Goal: Task Accomplishment & Management: Complete application form

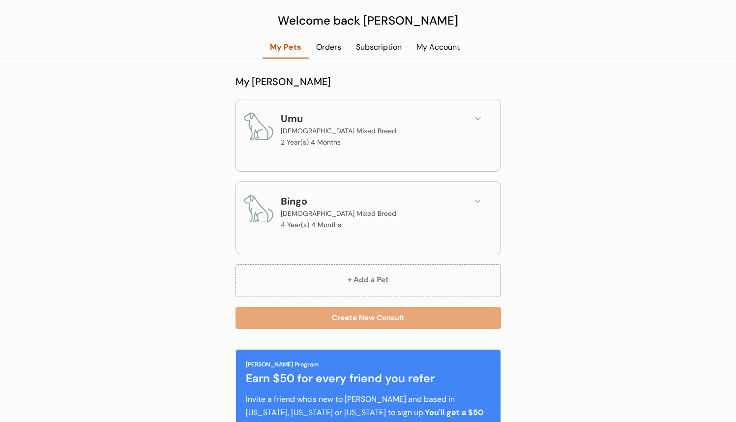
scroll to position [60, 0]
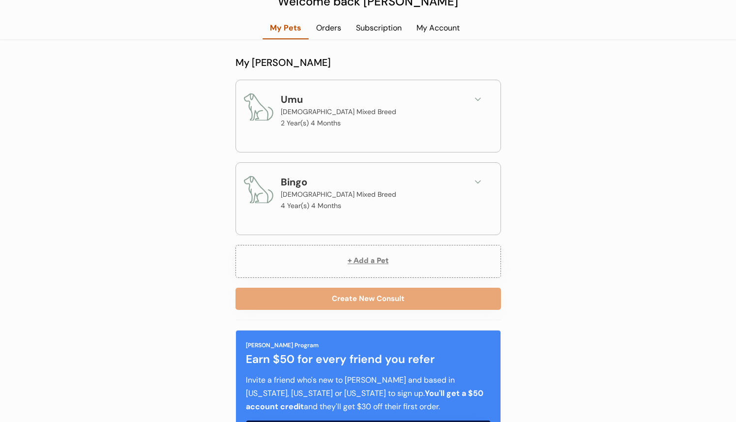
click at [478, 102] on icon at bounding box center [478, 99] width 10 height 10
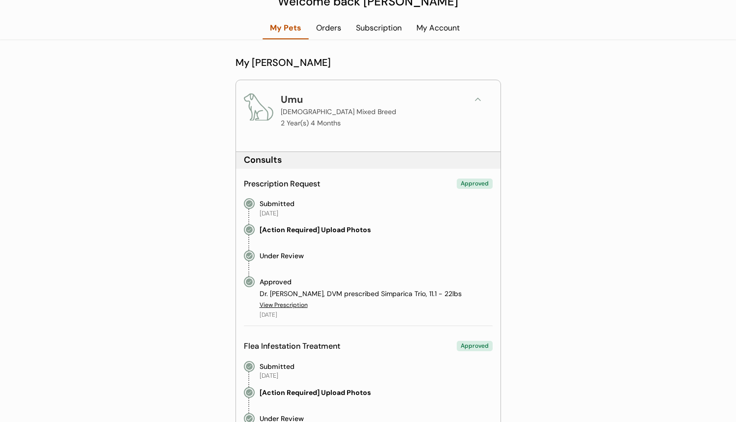
click at [478, 102] on icon at bounding box center [478, 99] width 10 height 10
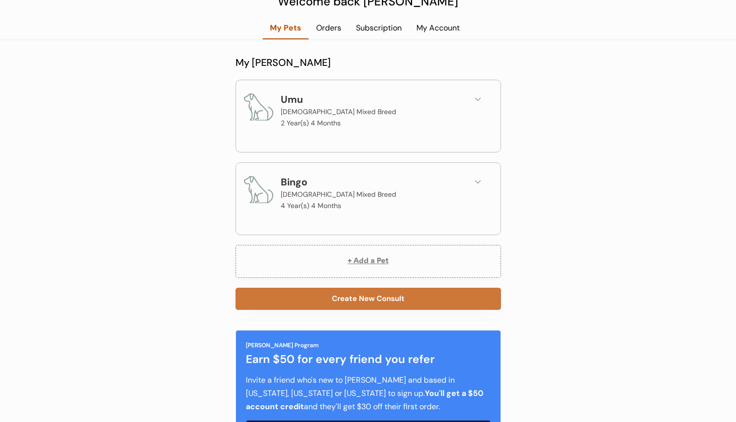
click at [409, 300] on button "Create New Consult" at bounding box center [367, 299] width 265 height 22
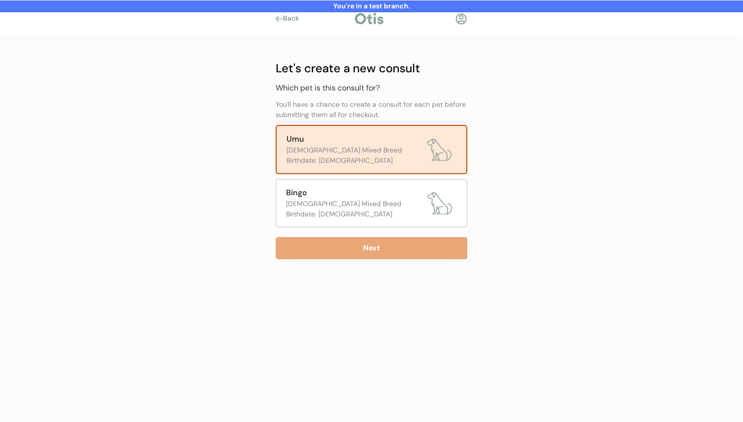
click at [365, 263] on div "Let's create a new consult Which pet is this consult for? You'll have a chance …" at bounding box center [371, 172] width 221 height 271
click at [369, 253] on button "Next" at bounding box center [372, 248] width 192 height 22
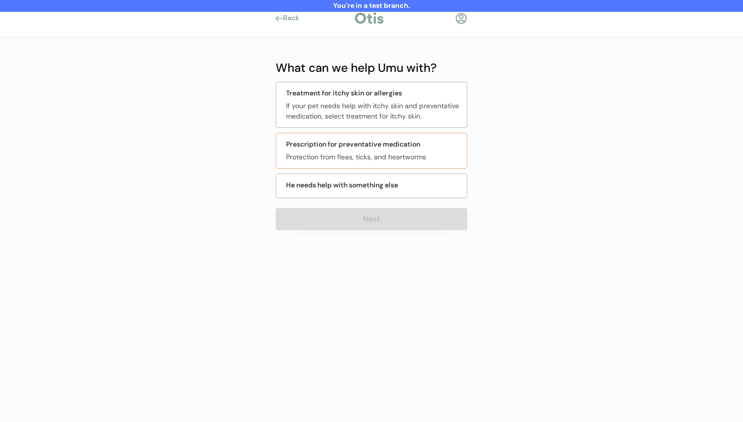
click at [359, 94] on div "Treatment for itchy skin or allergies" at bounding box center [344, 93] width 116 height 10
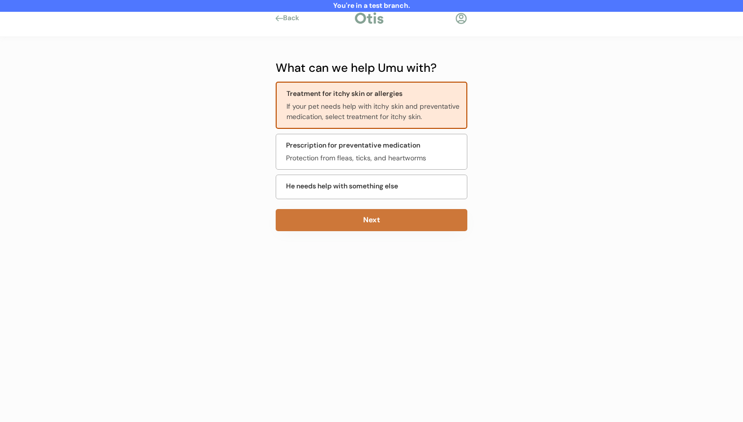
click at [351, 223] on button "Next" at bounding box center [372, 220] width 192 height 22
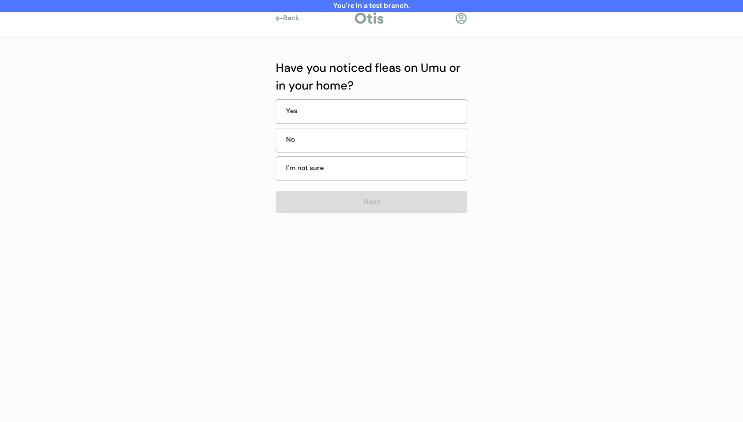
click at [373, 144] on div "No" at bounding box center [372, 140] width 192 height 25
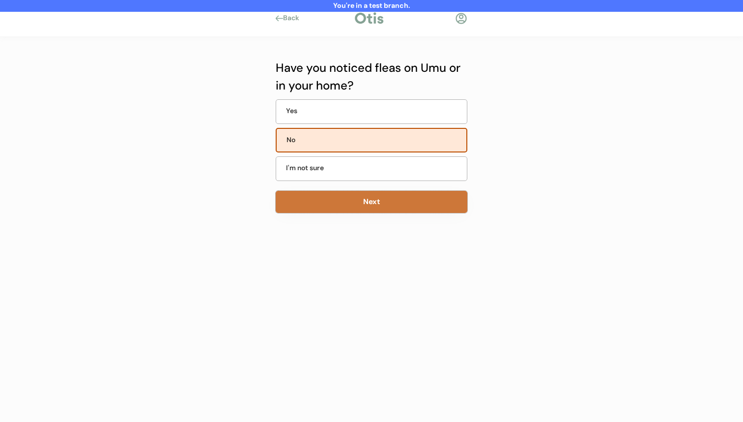
click at [371, 202] on button "Next" at bounding box center [372, 202] width 192 height 22
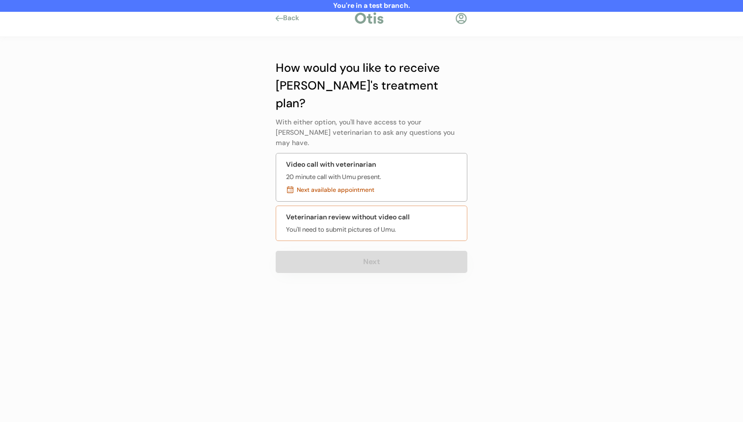
click at [325, 225] on div "You'll need to submit pictures of Umu." at bounding box center [341, 230] width 110 height 10
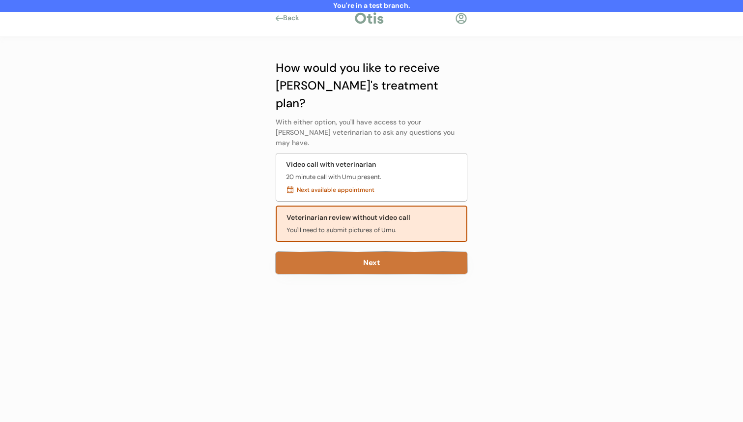
click at [337, 252] on button "Next" at bounding box center [372, 263] width 192 height 22
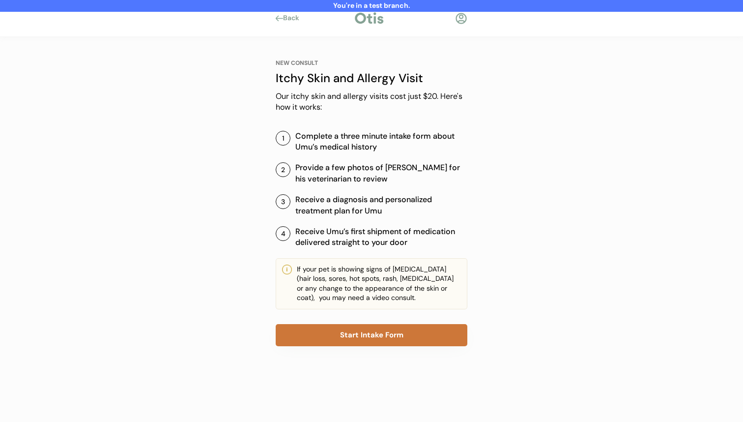
click at [389, 334] on button "Start Intake Form" at bounding box center [372, 335] width 192 height 22
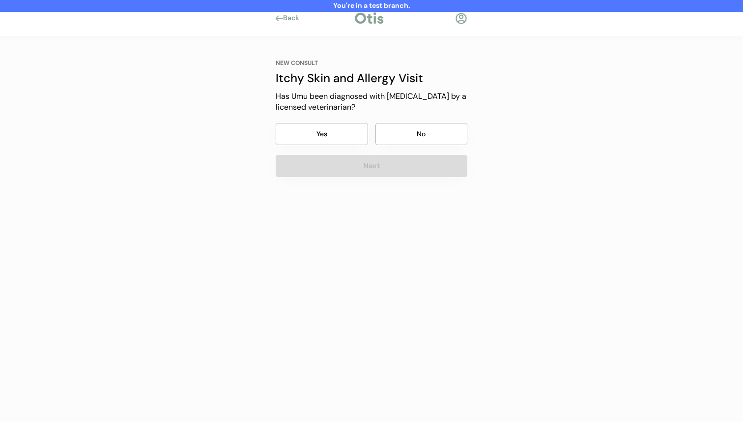
click at [420, 134] on button "No" at bounding box center [422, 134] width 92 height 22
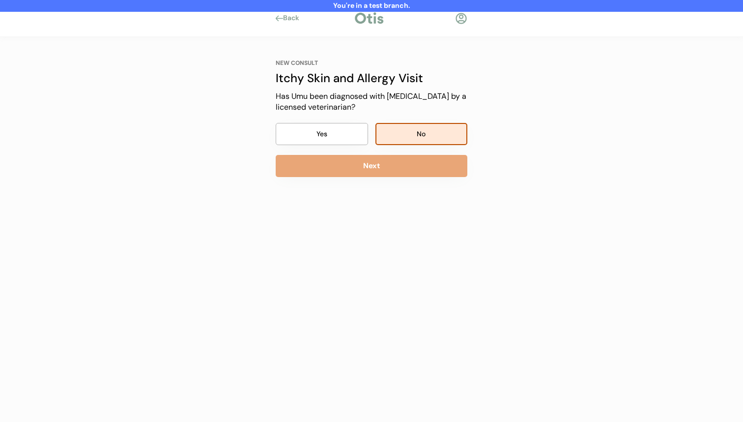
click at [414, 159] on button "Next" at bounding box center [372, 166] width 192 height 22
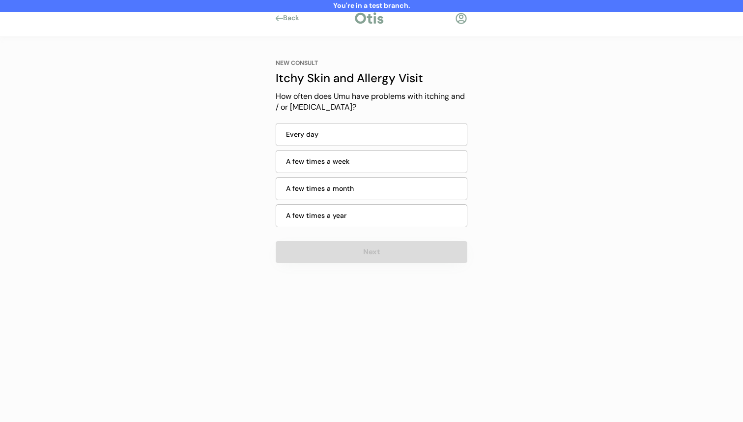
click at [424, 136] on div "Every day" at bounding box center [373, 134] width 175 height 10
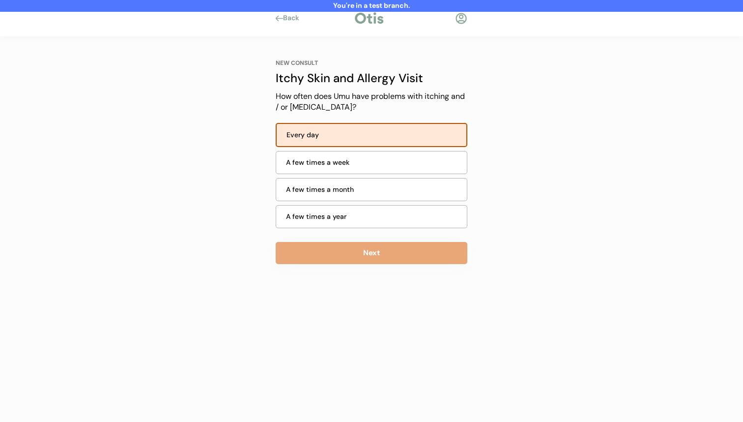
click at [370, 252] on button "Next" at bounding box center [372, 253] width 192 height 22
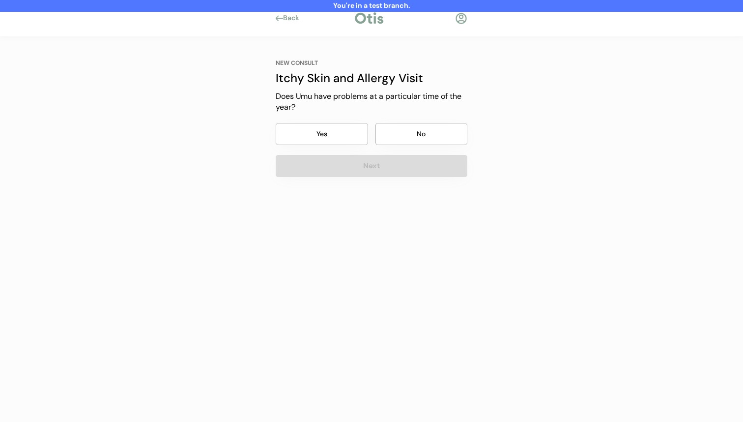
click at [425, 136] on button "No" at bounding box center [422, 134] width 92 height 22
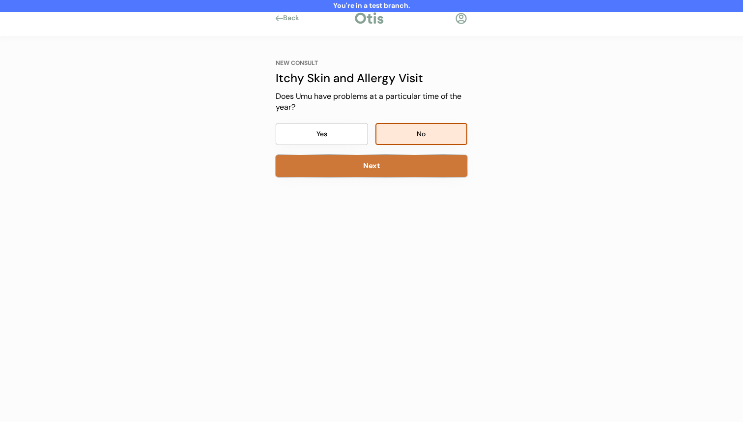
click at [404, 171] on button "Next" at bounding box center [372, 166] width 192 height 22
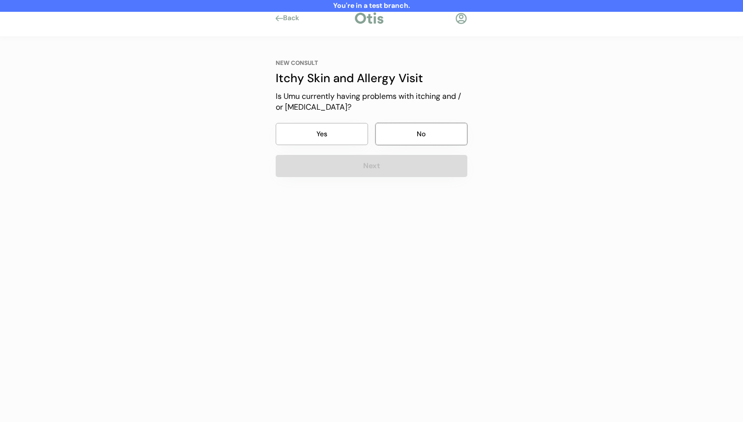
click at [423, 134] on button "No" at bounding box center [422, 134] width 92 height 22
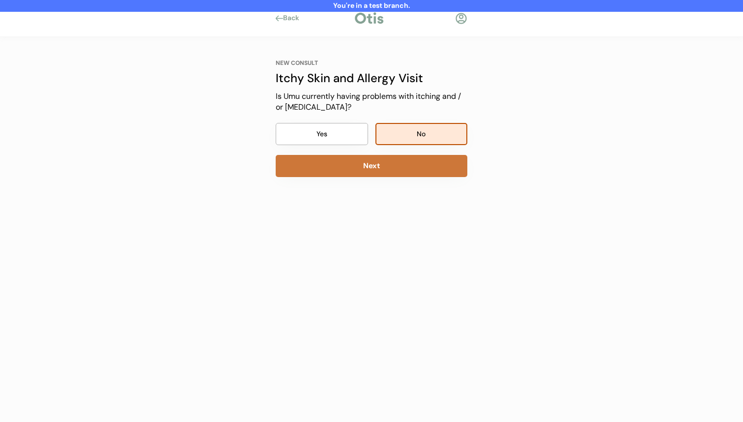
click at [404, 159] on button "Next" at bounding box center [372, 166] width 192 height 22
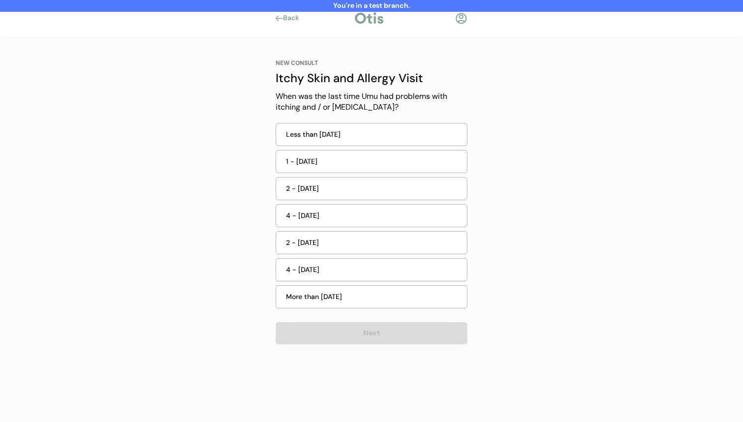
click at [422, 137] on div "Less than 7 days ago" at bounding box center [373, 134] width 175 height 10
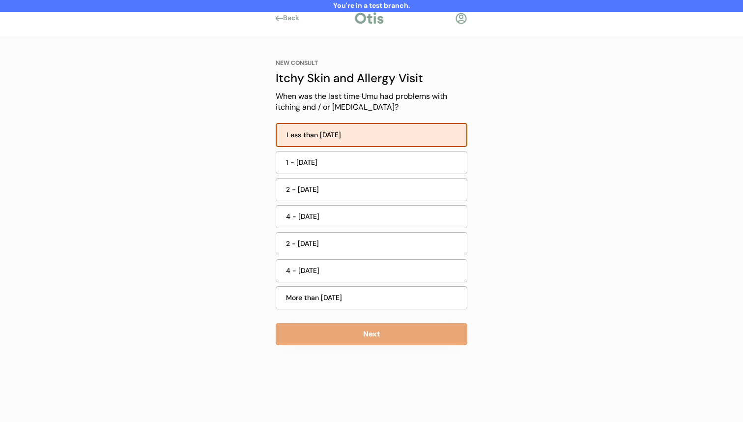
click at [354, 350] on div "NEW CONSULT Itchy Skin and Allergy Visit Our itchy skin and allergy visits cost…" at bounding box center [371, 202] width 221 height 330
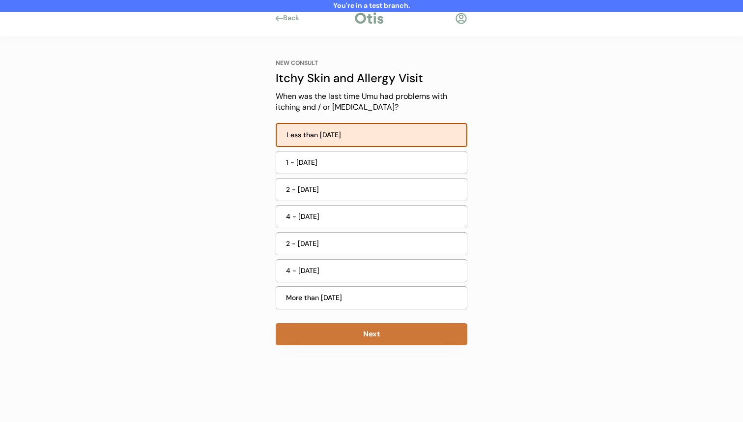
click at [358, 347] on div "NEW CONSULT Itchy Skin and Allergy Visit Our itchy skin and allergy visits cost…" at bounding box center [371, 202] width 221 height 330
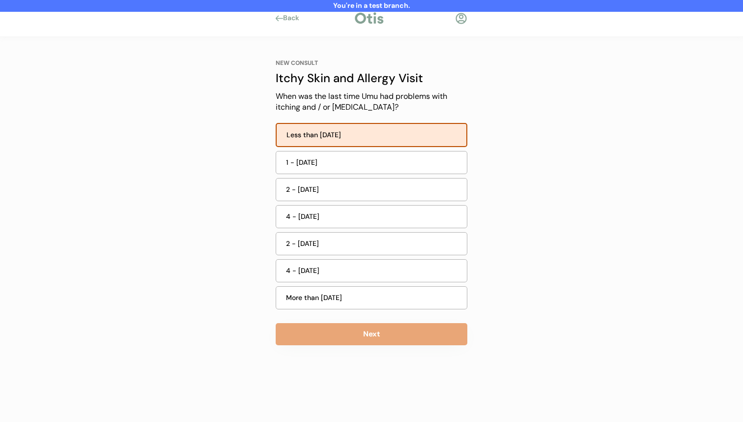
click at [372, 337] on button "Next" at bounding box center [372, 334] width 192 height 22
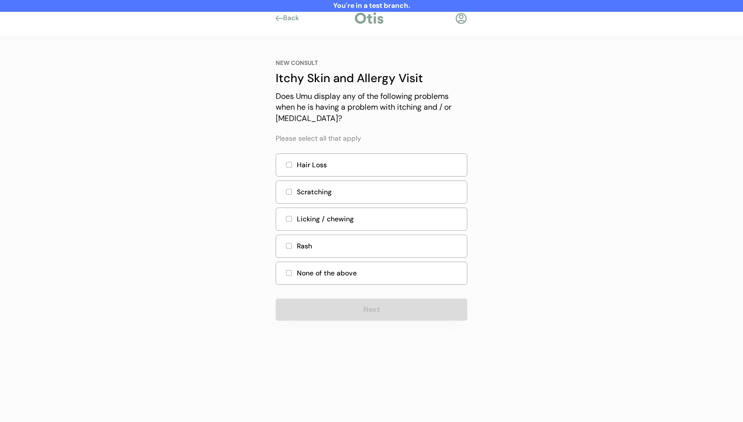
click at [362, 272] on div "None of the above" at bounding box center [379, 273] width 164 height 10
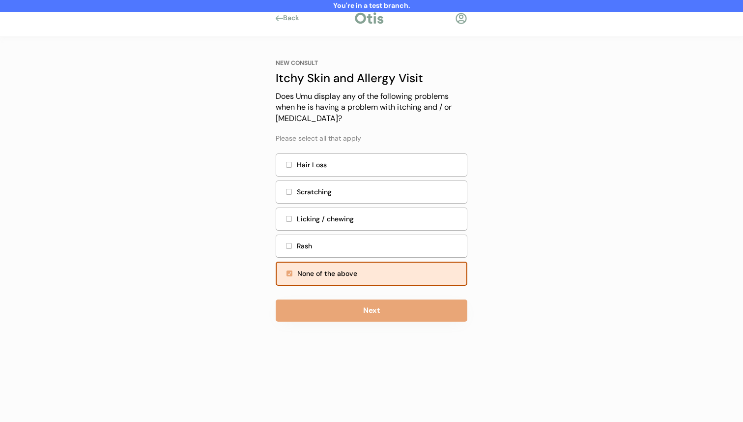
click at [354, 299] on button "Next" at bounding box center [372, 310] width 192 height 22
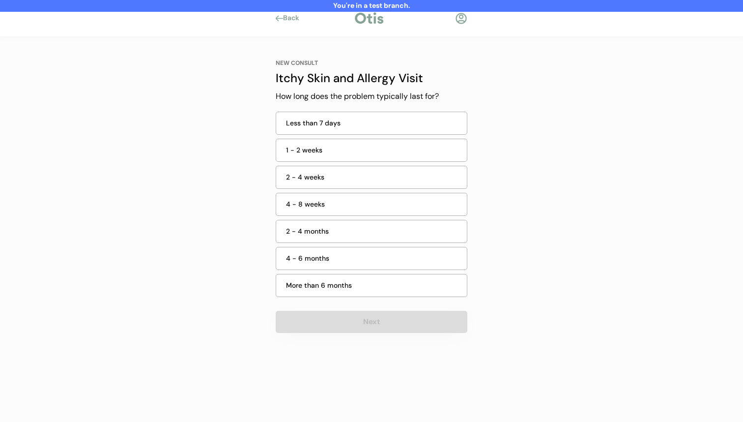
click at [407, 149] on div "1 - 2 weeks" at bounding box center [373, 150] width 175 height 10
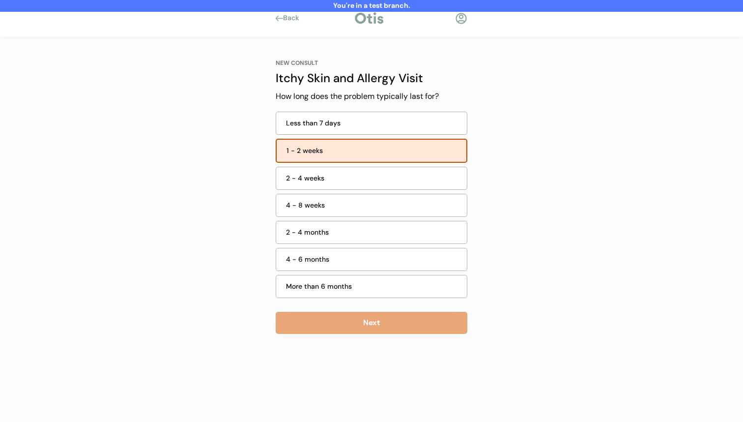
click at [364, 332] on button "Next" at bounding box center [372, 323] width 192 height 22
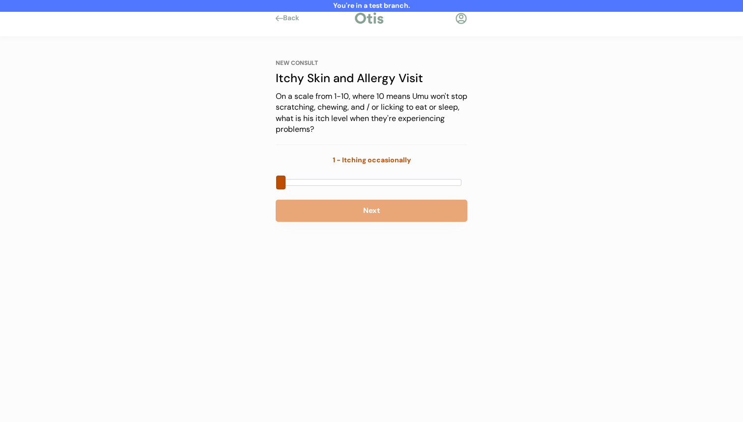
click at [367, 182] on div at bounding box center [371, 182] width 180 height 7
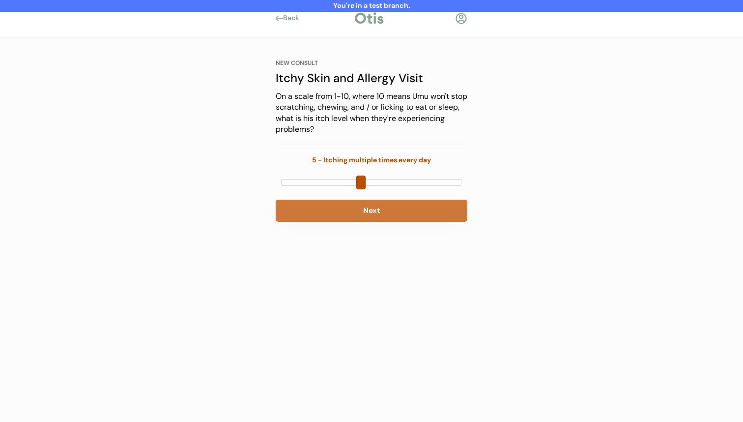
click at [361, 208] on button "Next" at bounding box center [372, 211] width 192 height 22
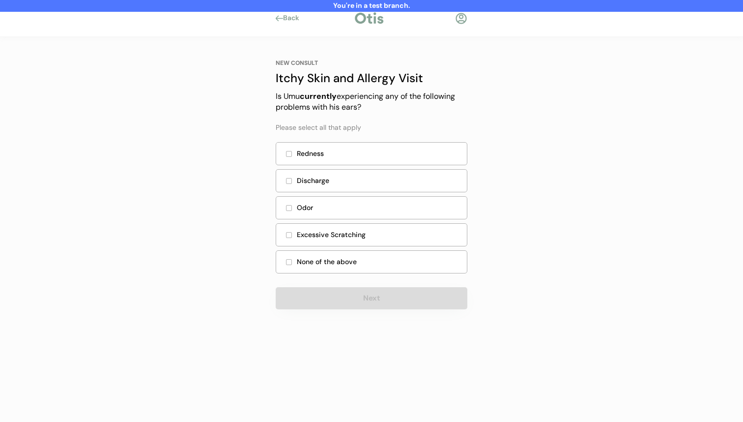
click at [394, 252] on div "None of the above" at bounding box center [372, 261] width 192 height 23
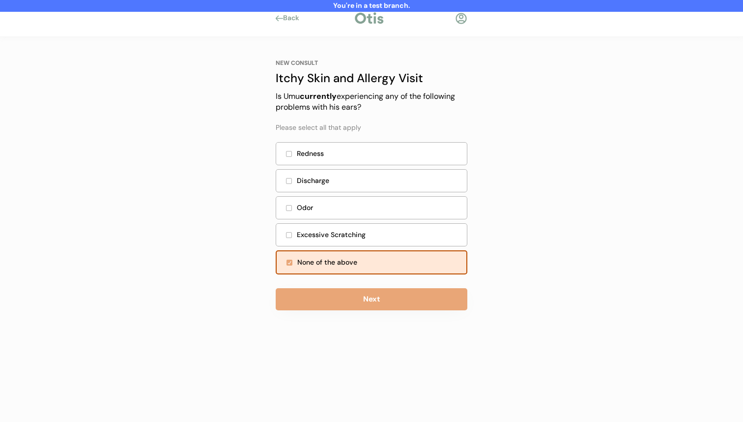
click at [373, 287] on div "NEW CONSULT Itchy Skin and Allergy Visit Is Umu currently experiencing any of t…" at bounding box center [372, 184] width 192 height 251
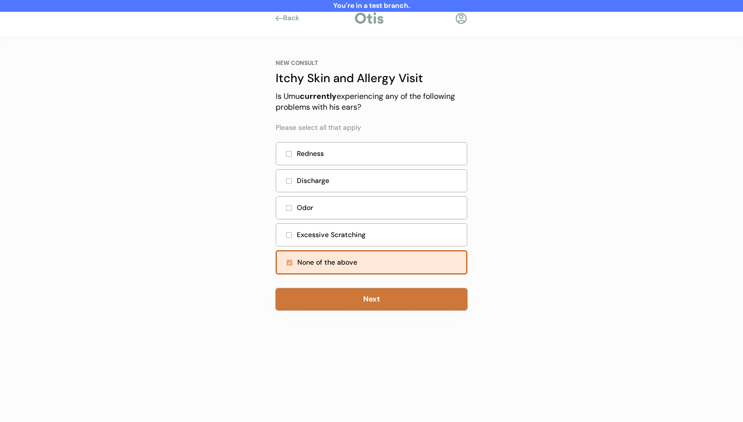
click at [374, 303] on button "Next" at bounding box center [372, 299] width 192 height 22
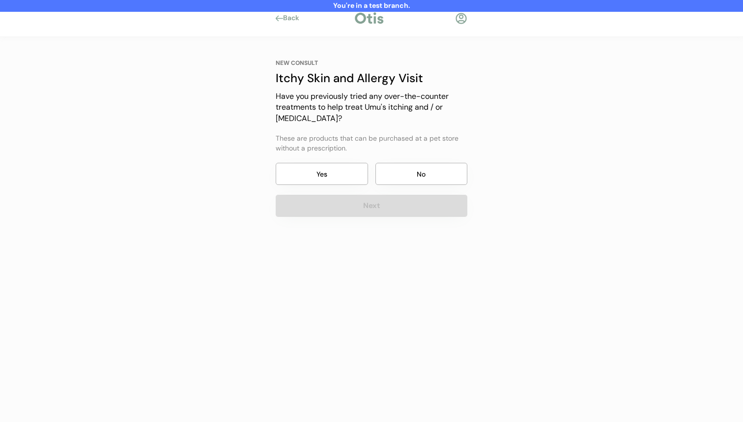
click at [410, 183] on button "No" at bounding box center [422, 174] width 92 height 22
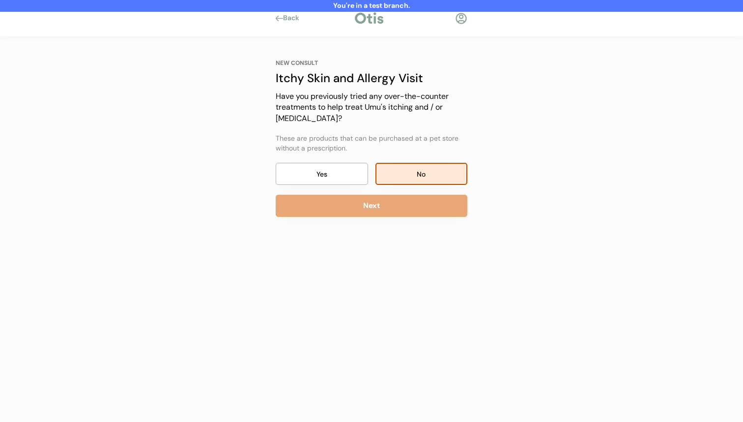
click at [400, 209] on button "Next" at bounding box center [372, 206] width 192 height 22
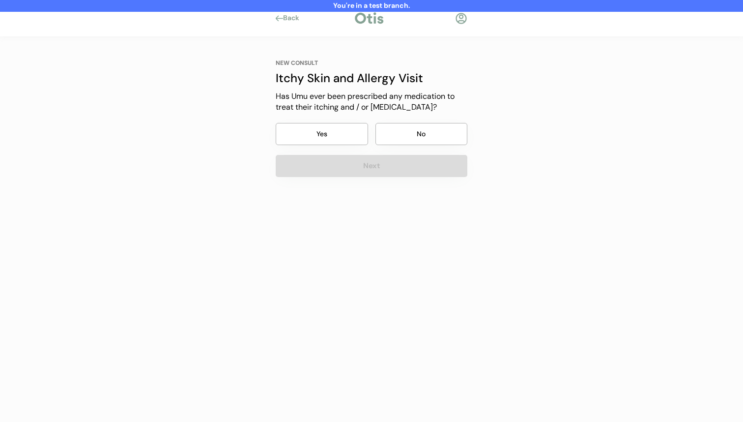
click at [413, 140] on button "No" at bounding box center [422, 134] width 92 height 22
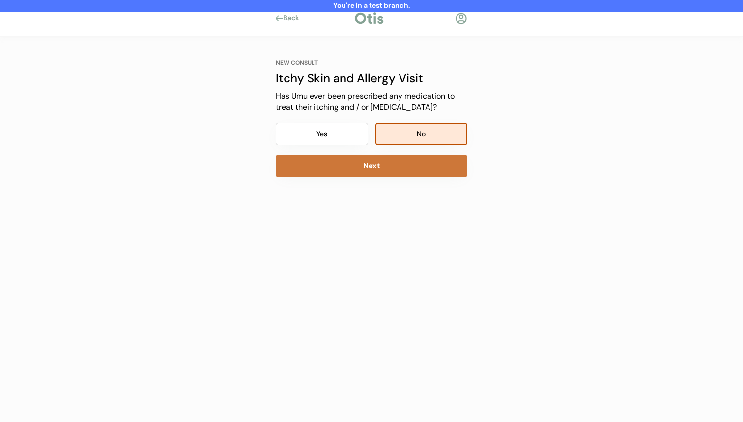
click at [402, 167] on button "Next" at bounding box center [372, 166] width 192 height 22
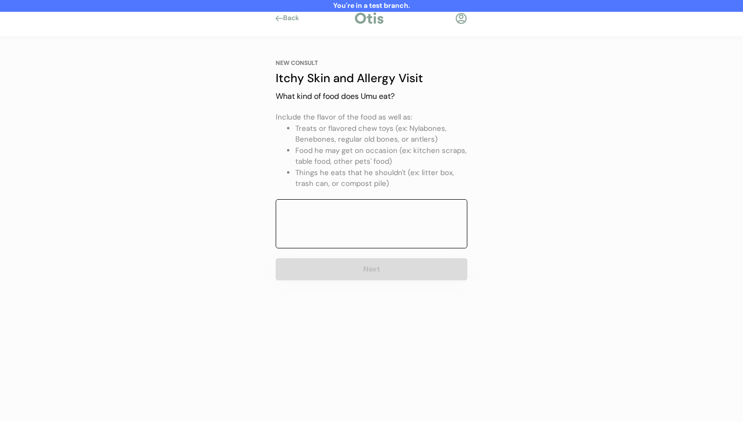
click at [370, 231] on textarea at bounding box center [372, 223] width 192 height 49
type textarea "ttt"
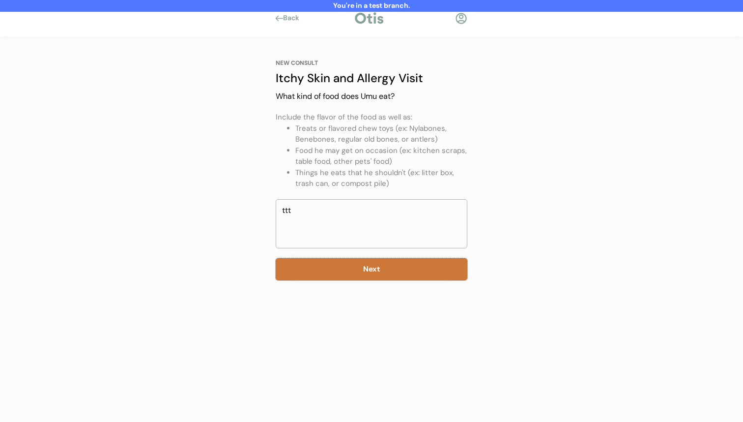
click at [368, 272] on button "Next" at bounding box center [372, 269] width 192 height 22
